Goal: Transaction & Acquisition: Purchase product/service

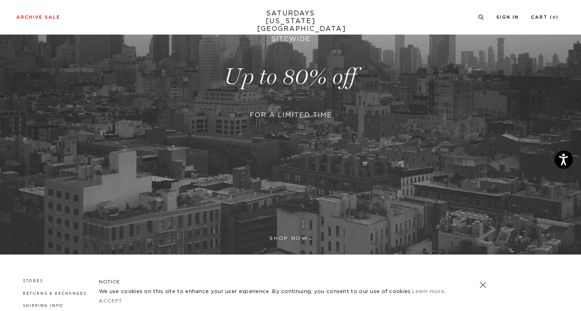
scroll to position [218, 0]
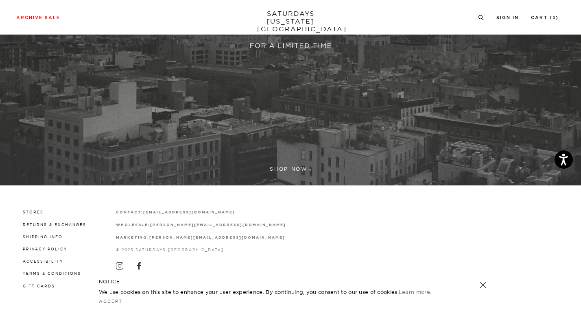
click at [280, 137] on link at bounding box center [290, 7] width 581 height 355
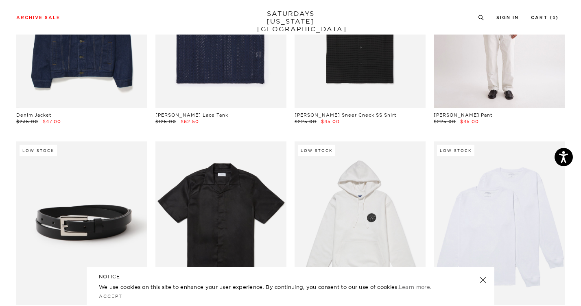
scroll to position [530, 0]
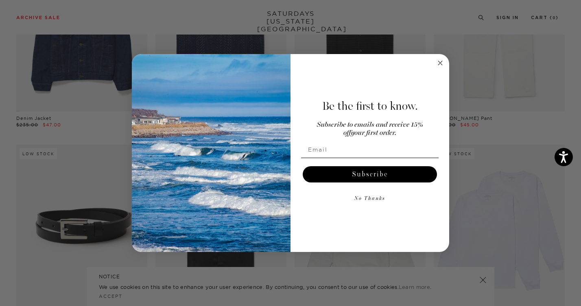
click at [438, 60] on circle "Close dialog" at bounding box center [439, 62] width 9 height 9
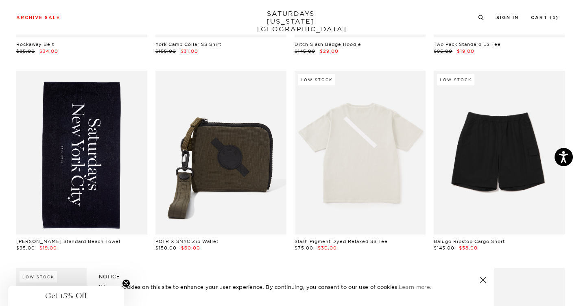
scroll to position [801, 0]
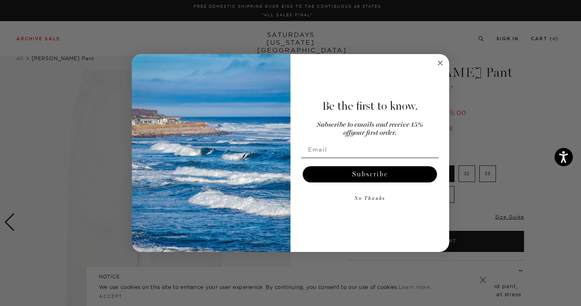
click at [442, 64] on icon "Close dialog" at bounding box center [440, 63] width 4 height 4
